Goal: Information Seeking & Learning: Learn about a topic

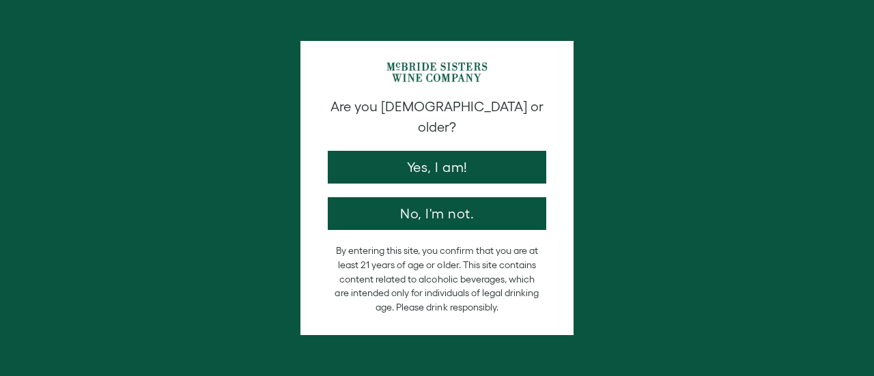
click at [461, 153] on button "Yes, I am!" at bounding box center [437, 167] width 218 height 33
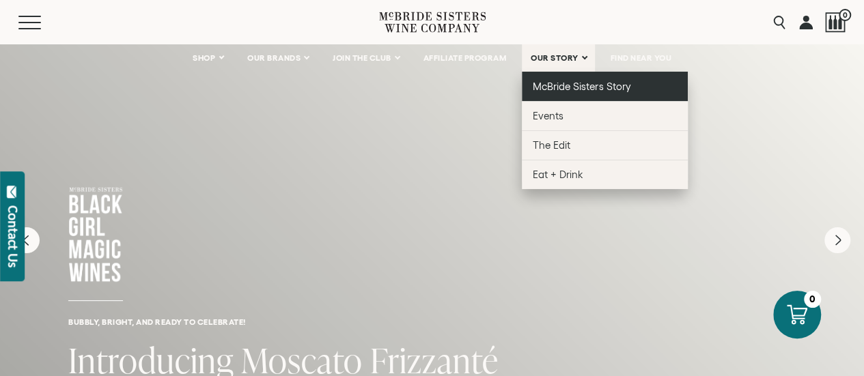
click at [553, 85] on span "McBride Sisters Story" at bounding box center [582, 87] width 98 height 12
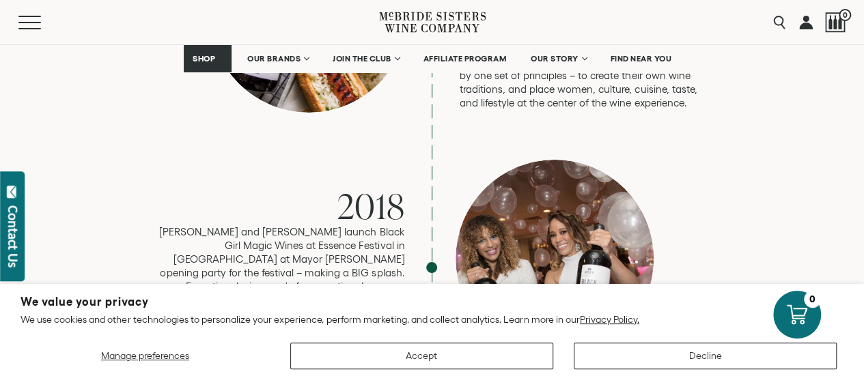
scroll to position [2526, 0]
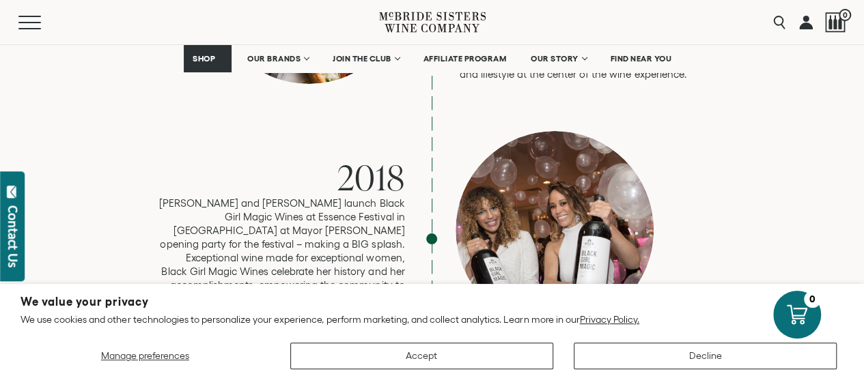
click at [466, 287] on section "We value your privacy We use cookies and other technologies to personalize your…" at bounding box center [432, 330] width 864 height 92
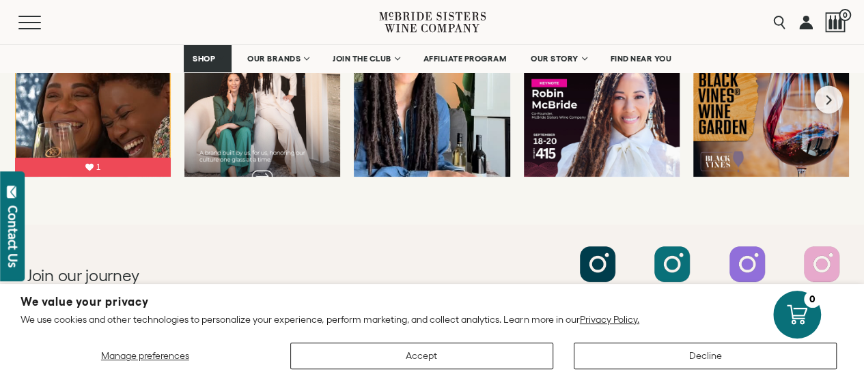
scroll to position [5571, 0]
